Goal: Task Accomplishment & Management: Use online tool/utility

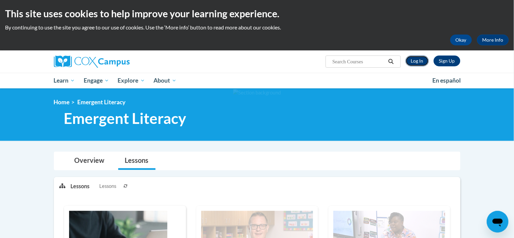
click at [416, 60] on link "Log In" at bounding box center [417, 61] width 23 height 11
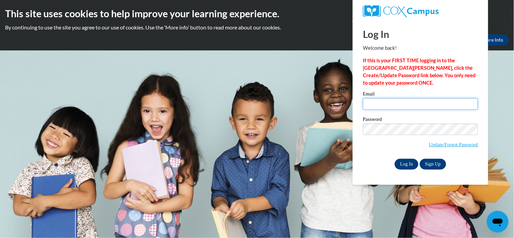
type input "sherrybridges30@gmail.com"
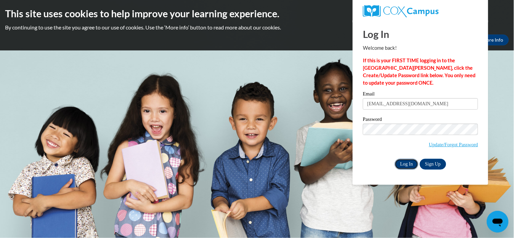
click at [402, 164] on input "Log In" at bounding box center [407, 164] width 24 height 11
click at [405, 167] on input "Log In" at bounding box center [407, 164] width 24 height 11
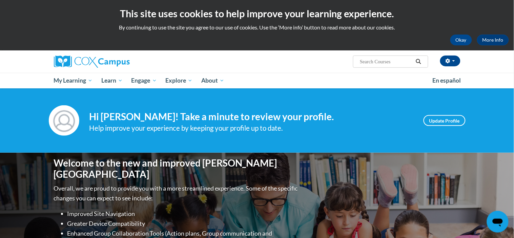
scroll to position [208, 0]
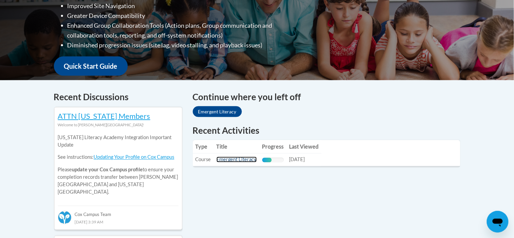
click at [249, 161] on link "Emergent Literacy" at bounding box center [237, 160] width 40 height 6
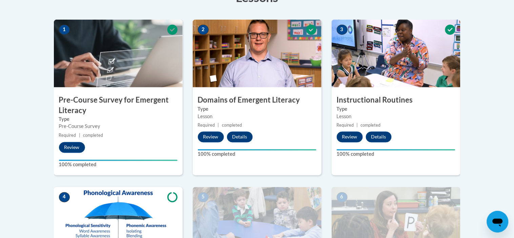
scroll to position [416, 0]
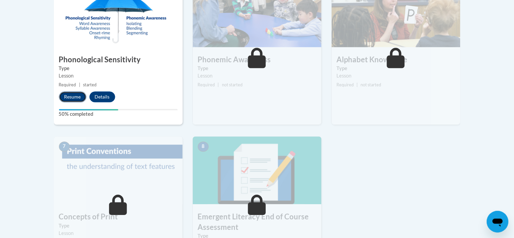
click at [79, 96] on button "Resume" at bounding box center [72, 97] width 27 height 11
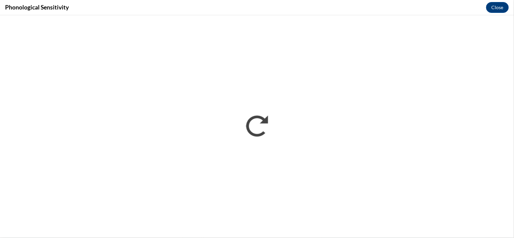
scroll to position [0, 0]
click at [493, 6] on button "Close" at bounding box center [498, 7] width 23 height 11
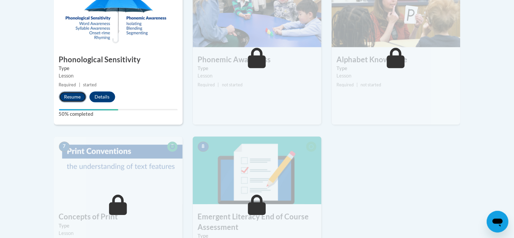
click at [76, 96] on button "Resume" at bounding box center [72, 97] width 27 height 11
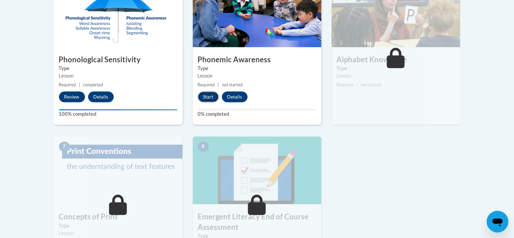
click at [214, 97] on button "Start" at bounding box center [208, 97] width 21 height 11
